Goal: Task Accomplishment & Management: Manage account settings

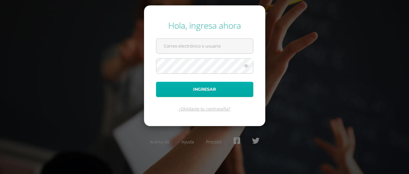
type input "[EMAIL_ADDRESS][DOMAIN_NAME]"
click at [197, 92] on button "Ingresar" at bounding box center [204, 89] width 97 height 15
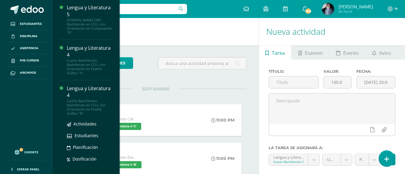
scroll to position [299, 0]
click at [78, 85] on div "Lengua y Literatura 4" at bounding box center [90, 92] width 46 height 14
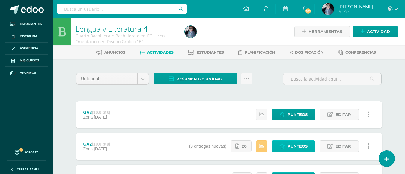
click at [287, 150] on link "Punteos" at bounding box center [294, 147] width 44 height 12
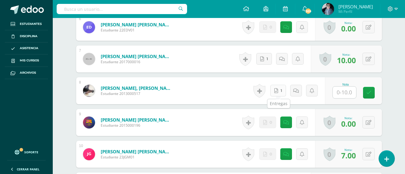
scroll to position [359, 0]
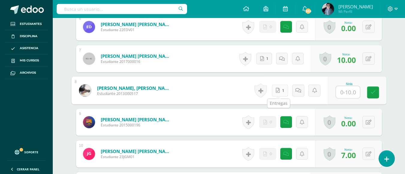
click at [281, 91] on link "1" at bounding box center [280, 91] width 16 height 12
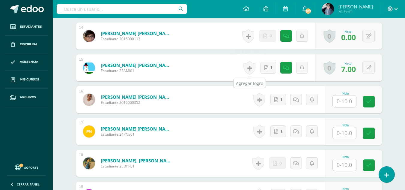
scroll to position [629, 0]
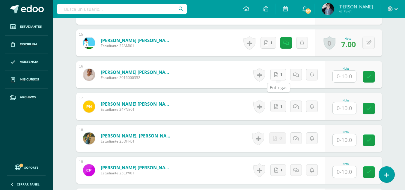
click at [278, 74] on icon at bounding box center [276, 74] width 4 height 5
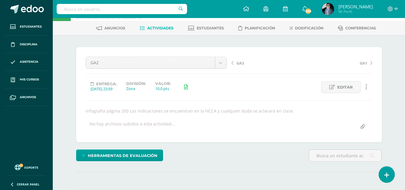
scroll to position [0, 0]
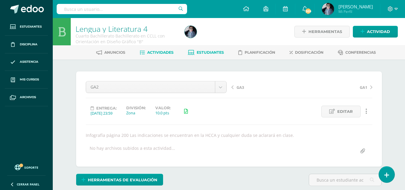
click at [217, 52] on span "Estudiantes" at bounding box center [210, 52] width 27 height 4
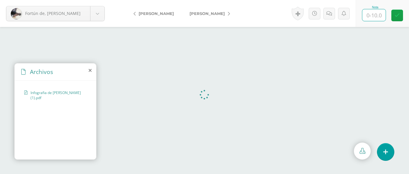
click at [379, 15] on input "text" at bounding box center [374, 15] width 23 height 12
type input "2"
click at [328, 14] on icon at bounding box center [330, 13] width 6 height 5
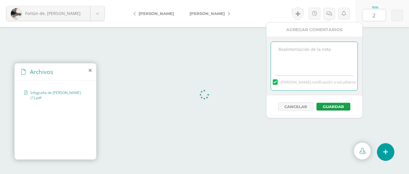
click at [309, 52] on textarea at bounding box center [314, 57] width 87 height 30
type textarea "Esta tarea no corresponde."
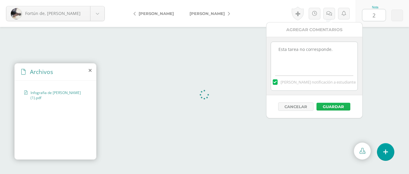
click at [336, 108] on button "Guardar" at bounding box center [334, 107] width 34 height 8
click at [335, 108] on button "Guardar" at bounding box center [334, 107] width 34 height 8
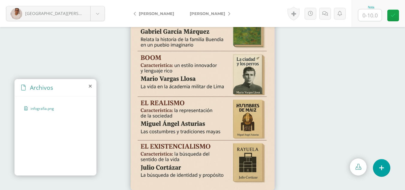
scroll to position [27, 0]
click at [373, 15] on input "text" at bounding box center [369, 15] width 23 height 12
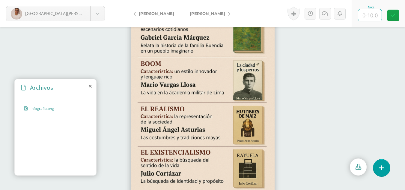
scroll to position [0, 0]
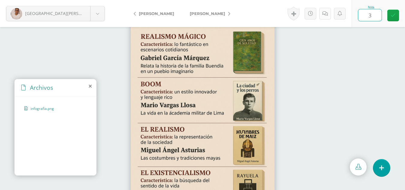
type input "3"
click at [325, 16] on icon at bounding box center [325, 13] width 6 height 5
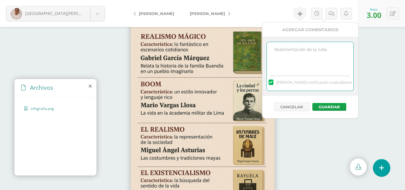
click at [302, 48] on textarea at bounding box center [310, 57] width 87 height 30
type textarea "Esta tarea no corresponde"
click at [330, 105] on button "Guardar" at bounding box center [329, 107] width 34 height 8
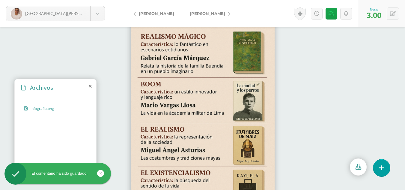
click at [202, 13] on span "[PERSON_NAME]" at bounding box center [207, 13] width 35 height 5
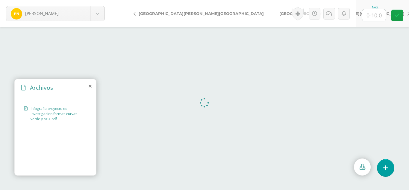
click at [376, 17] on input "text" at bounding box center [374, 15] width 23 height 12
type input "5"
click at [327, 16] on icon at bounding box center [330, 13] width 6 height 5
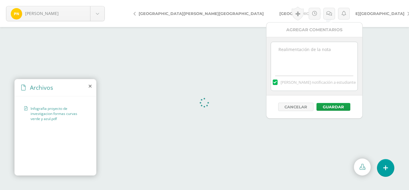
click at [307, 55] on textarea at bounding box center [314, 57] width 87 height 30
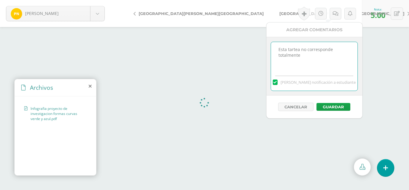
click at [296, 49] on textarea "Esta tartea no corresponde totalmente" at bounding box center [314, 57] width 87 height 30
type textarea "Esta tarea no corresponde totalmente"
click at [333, 105] on button "Guardar" at bounding box center [334, 107] width 34 height 8
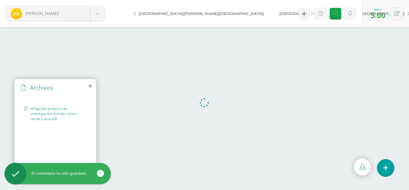
click at [280, 14] on span "[GEOGRAPHIC_DATA][PERSON_NAME][GEOGRAPHIC_DATA]" at bounding box center [342, 13] width 125 height 5
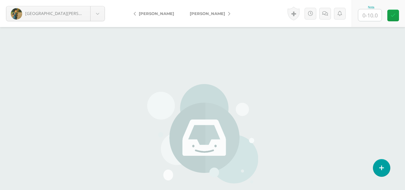
click at [373, 16] on input "text" at bounding box center [369, 15] width 23 height 12
type input "0"
click at [324, 16] on link at bounding box center [325, 14] width 12 height 12
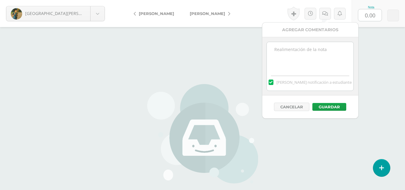
click at [316, 48] on textarea at bounding box center [310, 57] width 87 height 30
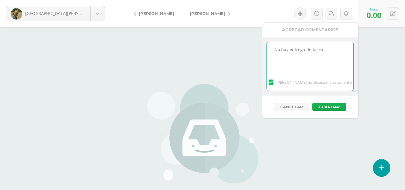
type textarea "No hay entrega de tarea"
click at [333, 109] on button "Guardar" at bounding box center [329, 107] width 34 height 8
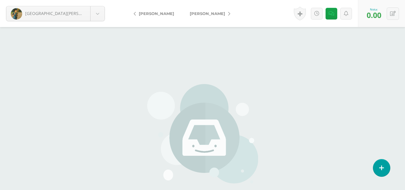
click at [201, 14] on span "[PERSON_NAME]" at bounding box center [207, 13] width 35 height 5
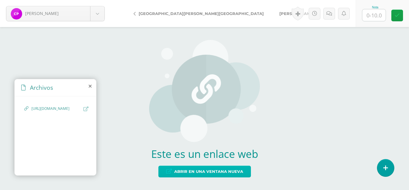
click at [230, 176] on span "Abrir en una ventana nueva" at bounding box center [208, 171] width 69 height 11
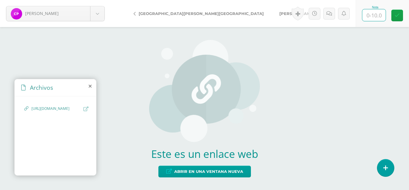
click at [377, 15] on input "text" at bounding box center [374, 15] width 23 height 12
type input "10"
click at [272, 17] on link "[PERSON_NAME]" at bounding box center [298, 13] width 53 height 14
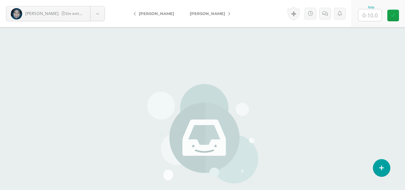
click at [374, 16] on input "text" at bounding box center [369, 15] width 23 height 12
type input "10"
click at [201, 11] on span "[PERSON_NAME]" at bounding box center [207, 13] width 35 height 5
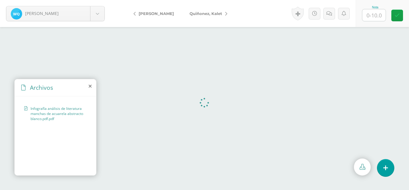
click at [377, 16] on input "text" at bounding box center [374, 15] width 23 height 12
type input "6"
click at [330, 14] on icon at bounding box center [330, 13] width 6 height 5
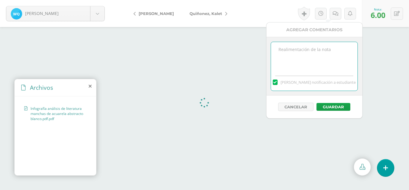
click at [291, 53] on textarea at bounding box center [314, 57] width 87 height 30
type textarea "y"
type textarea "tarea incompleta y no clara"
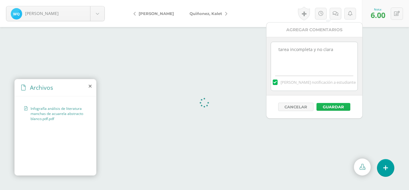
click at [337, 108] on button "Guardar" at bounding box center [334, 107] width 34 height 8
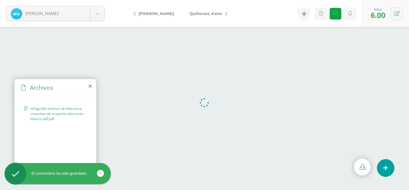
click at [202, 14] on span "Quiñonez, Kalet" at bounding box center [206, 13] width 33 height 5
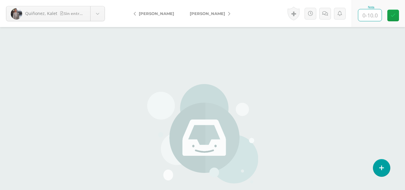
click at [375, 16] on input "text" at bounding box center [369, 15] width 23 height 12
type input "0"
click at [325, 14] on icon at bounding box center [325, 13] width 6 height 5
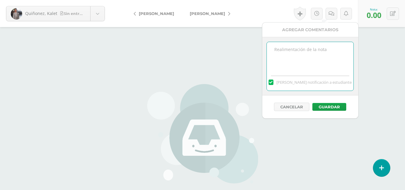
click at [285, 51] on textarea at bounding box center [310, 57] width 87 height 30
type textarea "No hay entrega de tarea"
click at [331, 107] on button "Guardar" at bounding box center [329, 107] width 34 height 8
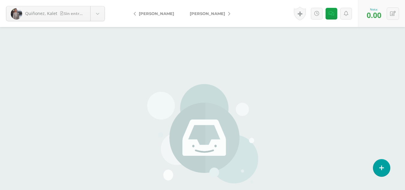
click at [213, 15] on span "Ramírez, David" at bounding box center [207, 13] width 35 height 5
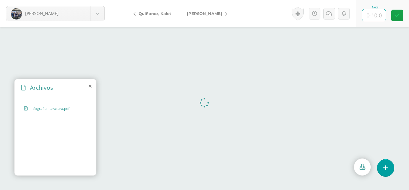
click at [378, 16] on input "text" at bounding box center [374, 15] width 23 height 12
type input "10"
click at [398, 14] on icon at bounding box center [397, 15] width 5 height 5
click at [198, 13] on span "[PERSON_NAME]" at bounding box center [204, 13] width 35 height 5
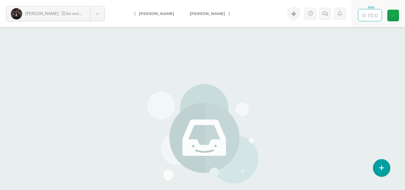
click at [373, 15] on input "text" at bounding box center [369, 15] width 23 height 12
type input "0"
click at [322, 15] on icon at bounding box center [325, 13] width 6 height 5
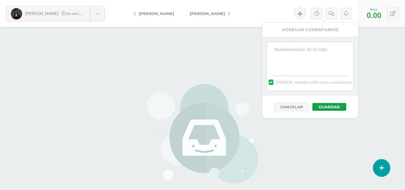
click at [307, 51] on textarea at bounding box center [310, 57] width 87 height 30
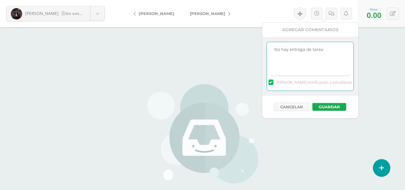
type textarea "No hay entrega de tarea"
click at [325, 108] on button "Guardar" at bounding box center [329, 107] width 34 height 8
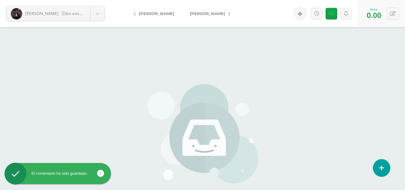
click at [205, 14] on span "[PERSON_NAME]" at bounding box center [207, 13] width 35 height 5
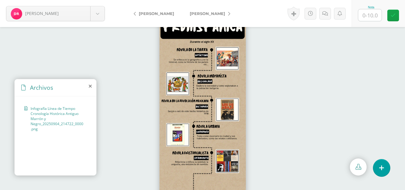
click at [374, 15] on input "text" at bounding box center [369, 15] width 23 height 12
type input "10"
click at [391, 16] on icon at bounding box center [393, 15] width 5 height 5
click at [202, 15] on span "[PERSON_NAME]" at bounding box center [207, 13] width 35 height 5
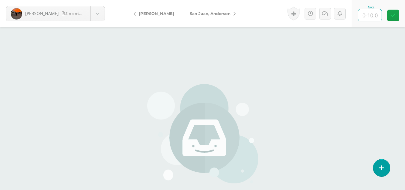
click at [376, 13] on input "text" at bounding box center [369, 15] width 23 height 12
type input "0"
click at [326, 12] on icon at bounding box center [325, 13] width 6 height 5
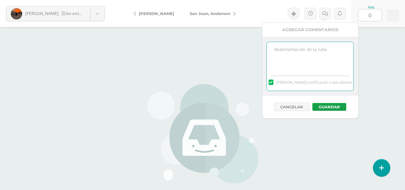
click at [312, 50] on textarea at bounding box center [310, 57] width 87 height 30
type textarea "No hay entrega de tarea"
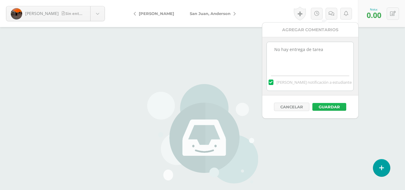
click at [318, 107] on button "Guardar" at bounding box center [329, 107] width 34 height 8
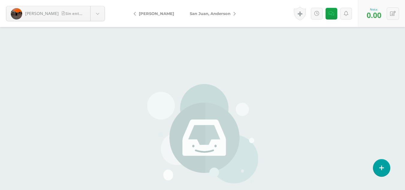
click at [210, 13] on span "San Juan, Anderson" at bounding box center [210, 13] width 41 height 5
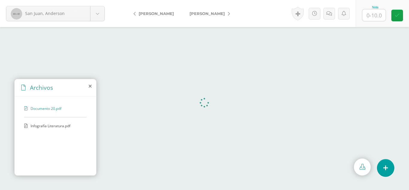
click at [35, 129] on div "Infografía Literatura.pdf" at bounding box center [55, 128] width 62 height 11
click at [380, 19] on input "text" at bounding box center [374, 15] width 23 height 12
type input "10"
click at [399, 16] on icon at bounding box center [397, 15] width 5 height 5
click at [190, 14] on span "[PERSON_NAME]" at bounding box center [207, 13] width 35 height 5
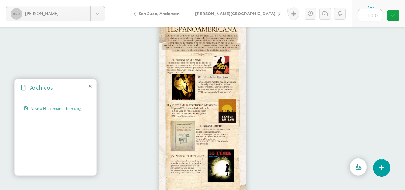
click at [369, 16] on input "text" at bounding box center [369, 15] width 23 height 12
type input "10"
click at [390, 18] on link at bounding box center [393, 16] width 12 height 12
click at [215, 14] on span "[PERSON_NAME][GEOGRAPHIC_DATA]" at bounding box center [235, 13] width 80 height 5
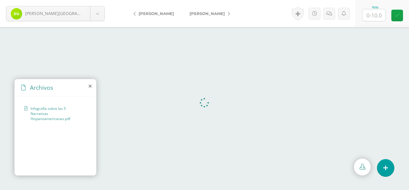
click at [376, 15] on input "text" at bounding box center [374, 15] width 23 height 12
type input "10"
click at [301, 15] on link at bounding box center [298, 14] width 12 height 14
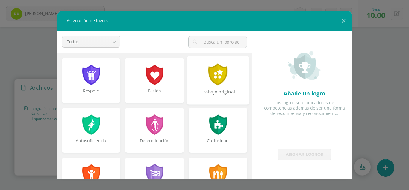
click at [213, 76] on div at bounding box center [218, 74] width 21 height 22
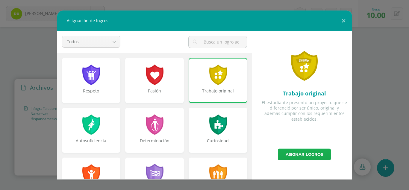
click at [311, 156] on link "Asignar logros" at bounding box center [304, 154] width 53 height 12
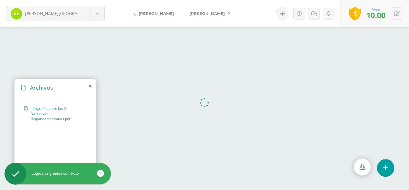
click at [207, 16] on link "[PERSON_NAME]" at bounding box center [208, 13] width 53 height 14
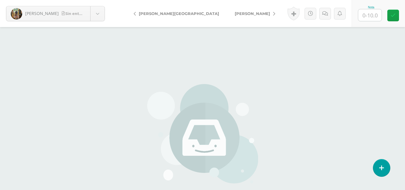
click at [370, 18] on input "text" at bounding box center [369, 15] width 23 height 12
type input "0"
click at [323, 15] on icon at bounding box center [325, 13] width 6 height 5
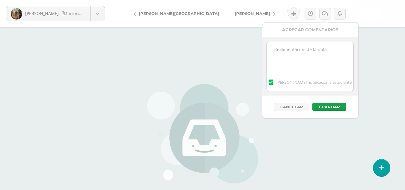
click at [304, 52] on textarea at bounding box center [310, 57] width 87 height 30
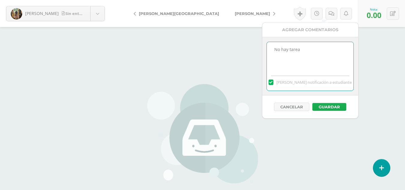
type textarea "No hay tarea"
click at [329, 106] on button "Guardar" at bounding box center [329, 107] width 34 height 8
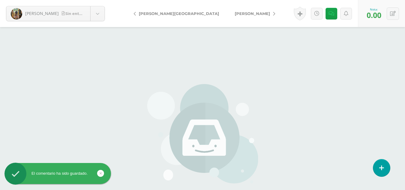
click at [235, 13] on span "[PERSON_NAME]" at bounding box center [252, 13] width 35 height 5
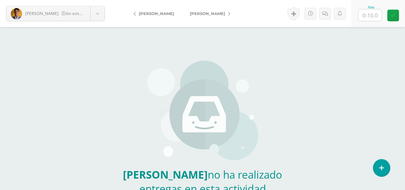
scroll to position [60, 0]
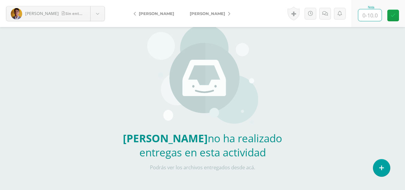
click at [369, 16] on input "text" at bounding box center [369, 15] width 23 height 12
type input "0"
click at [323, 13] on icon at bounding box center [325, 13] width 6 height 5
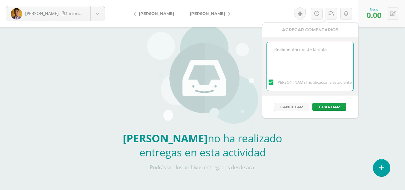
click at [302, 57] on textarea at bounding box center [310, 57] width 87 height 30
type textarea "no hay entrega de tarea"
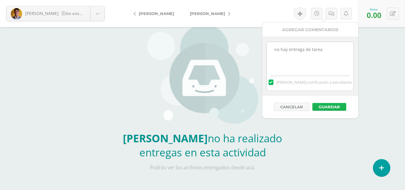
click at [331, 105] on button "Guardar" at bounding box center [329, 107] width 34 height 8
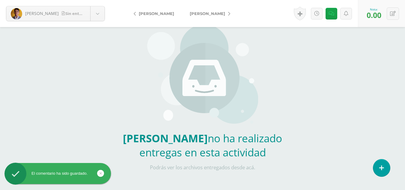
click at [212, 14] on span "[PERSON_NAME]" at bounding box center [207, 13] width 35 height 5
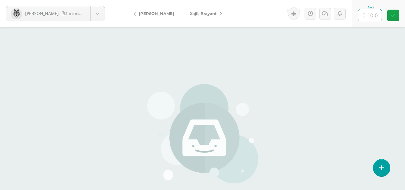
click at [369, 19] on input "text" at bounding box center [369, 15] width 23 height 12
type input "0"
click at [325, 16] on link at bounding box center [325, 14] width 12 height 12
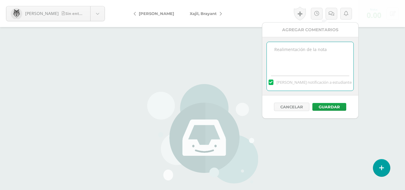
click at [316, 53] on textarea at bounding box center [310, 57] width 87 height 30
type textarea "No hay entrega de tarea"
click at [332, 108] on button "Guardar" at bounding box center [329, 107] width 34 height 8
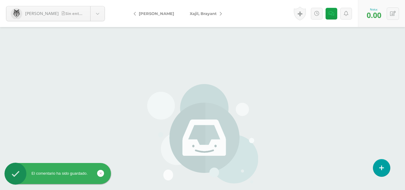
click at [206, 13] on span "Xajil, Brayant" at bounding box center [203, 13] width 27 height 5
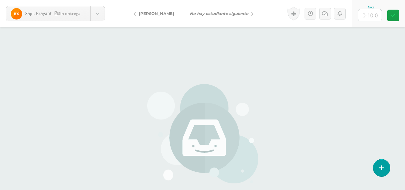
click at [368, 15] on input "text" at bounding box center [369, 15] width 23 height 12
type input "0"
click at [323, 18] on link at bounding box center [325, 14] width 12 height 12
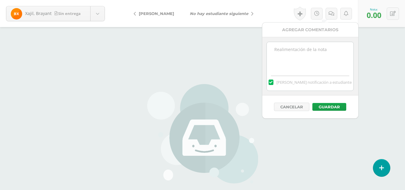
click at [294, 51] on textarea at bounding box center [310, 57] width 87 height 30
type textarea "No hay entrega de tarea"
click at [328, 111] on div "Cancelar Guardar" at bounding box center [310, 106] width 96 height 23
click at [328, 108] on button "Guardar" at bounding box center [329, 107] width 34 height 8
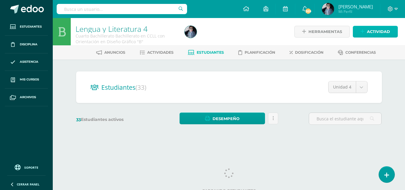
click at [366, 31] on link "Actividad" at bounding box center [375, 32] width 45 height 12
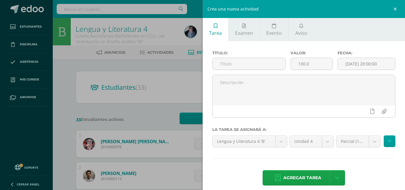
click at [142, 62] on div "Crea una nueva actividad Tarea Examen Evento Aviso Título: Valor: 100.0 Fecha: …" at bounding box center [202, 95] width 405 height 190
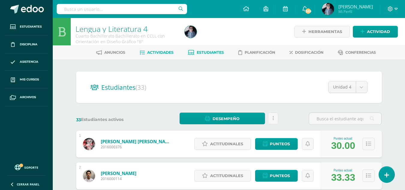
click at [154, 52] on span "Actividades" at bounding box center [160, 52] width 26 height 4
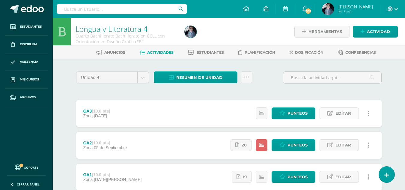
click at [343, 112] on span "Editar" at bounding box center [343, 113] width 16 height 11
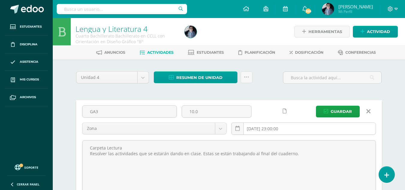
click at [298, 129] on input "[DATE] 23:00:00" at bounding box center [304, 129] width 144 height 12
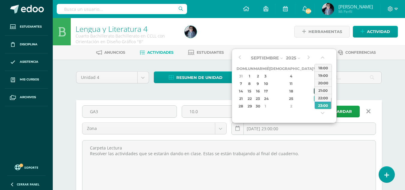
click at [314, 91] on div "19" at bounding box center [316, 91] width 5 height 7
click at [324, 105] on div "23:00" at bounding box center [323, 104] width 17 height 7
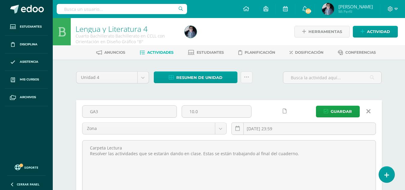
type input "[DATE] 23:59"
click at [371, 113] on link at bounding box center [368, 110] width 15 height 11
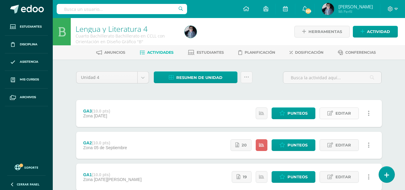
click at [341, 113] on span "Editar" at bounding box center [343, 113] width 16 height 11
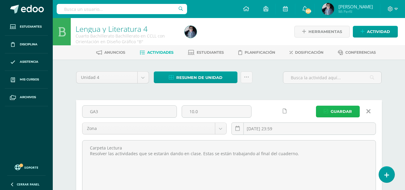
click at [341, 113] on span "Guardar" at bounding box center [341, 111] width 21 height 11
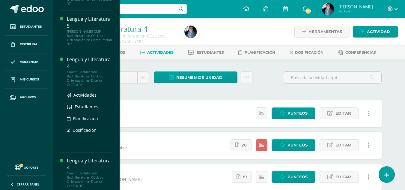
scroll to position [282, 0]
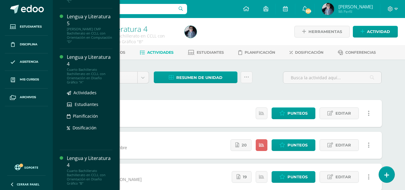
click at [89, 63] on div "Lengua y Literatura 4" at bounding box center [90, 61] width 46 height 14
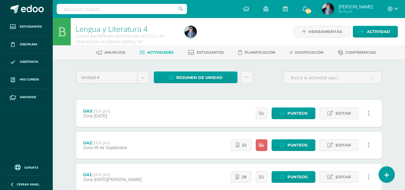
scroll to position [40, 0]
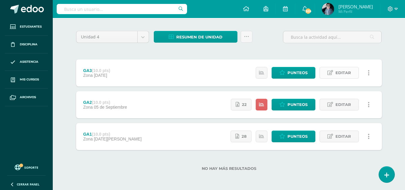
click at [347, 77] on span "Editar" at bounding box center [343, 72] width 16 height 11
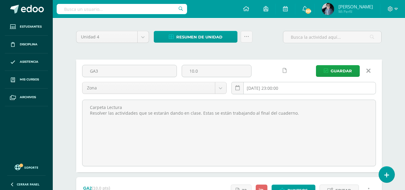
click at [269, 88] on input "[DATE] 23:00:00" at bounding box center [304, 88] width 144 height 12
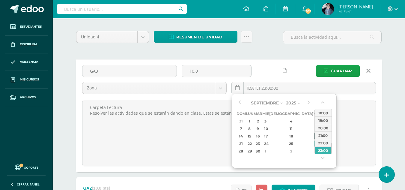
click at [314, 135] on div "19" at bounding box center [316, 135] width 5 height 7
click at [282, 88] on input "[DATE] 23:00" at bounding box center [304, 88] width 144 height 12
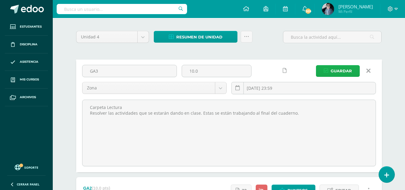
type input "[DATE] 23:59"
click at [336, 73] on span "Guardar" at bounding box center [341, 70] width 21 height 11
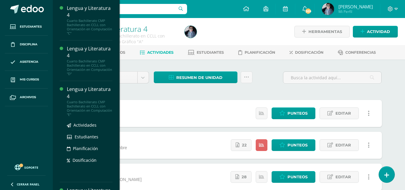
click at [80, 93] on div "Lengua y Literatura 4" at bounding box center [90, 93] width 46 height 14
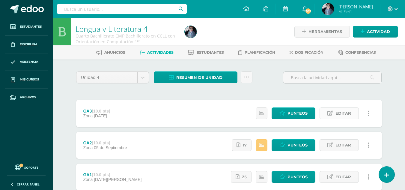
click at [347, 110] on span "Editar" at bounding box center [343, 113] width 16 height 11
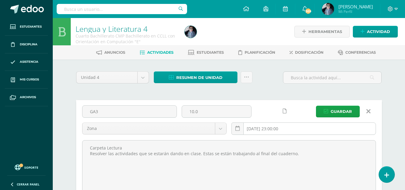
click at [267, 129] on input "[DATE] 23:00:00" at bounding box center [304, 129] width 144 height 12
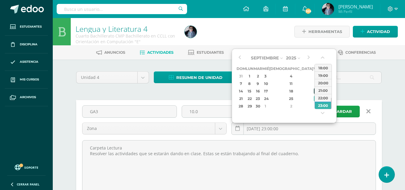
click at [314, 91] on div "19" at bounding box center [316, 91] width 5 height 7
click at [314, 99] on div "26" at bounding box center [316, 98] width 5 height 7
click at [325, 107] on div "23:00" at bounding box center [323, 104] width 17 height 7
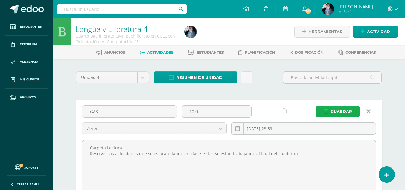
type input "[DATE] 23:59"
click at [355, 111] on button "Guardar" at bounding box center [338, 111] width 44 height 12
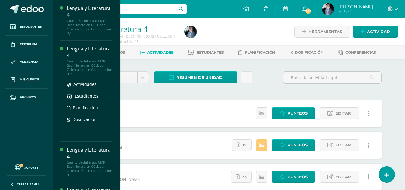
click at [79, 56] on div "Lengua y Literatura 4" at bounding box center [90, 52] width 46 height 14
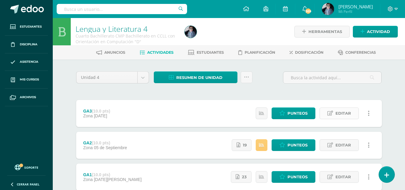
click at [334, 117] on link "Editar" at bounding box center [338, 113] width 39 height 12
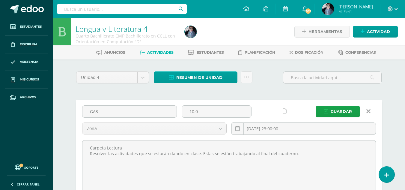
click at [369, 111] on icon at bounding box center [368, 111] width 4 height 7
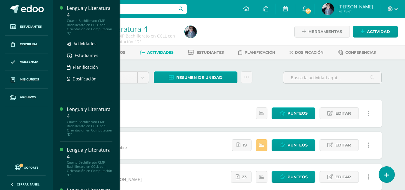
click at [89, 16] on div "Lengua y Literatura 4" at bounding box center [90, 12] width 46 height 14
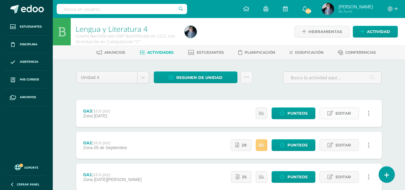
click at [339, 110] on span "Editar" at bounding box center [343, 113] width 16 height 11
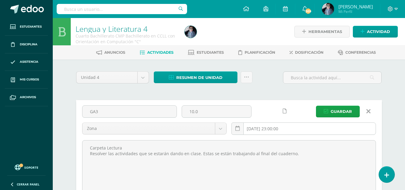
click at [267, 128] on input "[DATE] 23:00:00" at bounding box center [304, 129] width 144 height 12
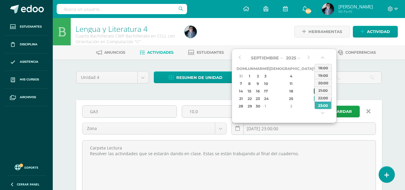
click at [314, 91] on div "19" at bounding box center [316, 91] width 5 height 7
click at [329, 104] on div "23:00" at bounding box center [323, 104] width 17 height 7
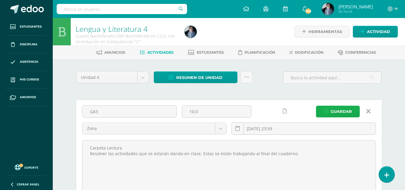
type input "[DATE] 23:59"
click at [336, 113] on span "Guardar" at bounding box center [341, 111] width 21 height 11
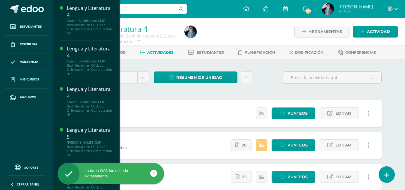
click at [34, 83] on link "Mis cursos" at bounding box center [26, 80] width 43 height 18
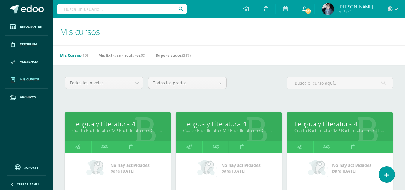
click at [310, 12] on span "309" at bounding box center [308, 11] width 7 height 7
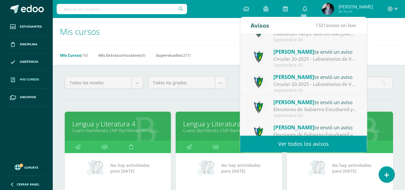
scroll to position [100, 0]
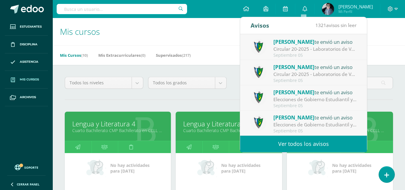
click at [385, 30] on h1 "Mis cursos" at bounding box center [229, 31] width 338 height 27
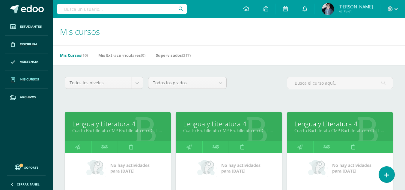
click at [303, 8] on icon at bounding box center [304, 8] width 5 height 5
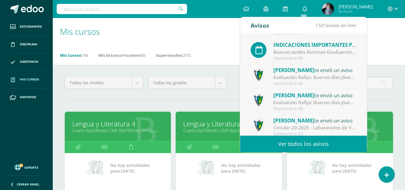
scroll to position [0, 0]
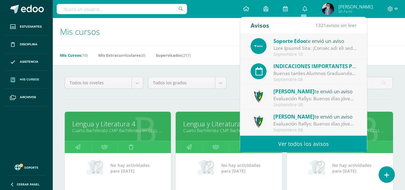
click at [287, 146] on link "Ver todos los avisos" at bounding box center [303, 143] width 127 height 16
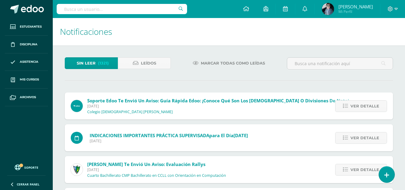
click at [237, 64] on span "Marcar todas como leídas" at bounding box center [233, 63] width 64 height 11
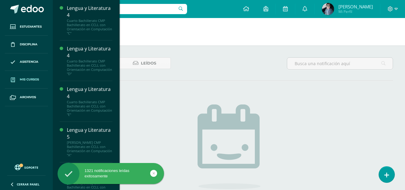
click at [31, 77] on span "Mis cursos" at bounding box center [29, 79] width 19 height 5
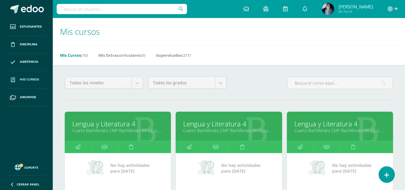
click at [397, 8] on icon at bounding box center [395, 9] width 3 height 2
click at [371, 42] on span "Cerrar sesión" at bounding box center [377, 41] width 27 height 6
